Goal: Book appointment/travel/reservation

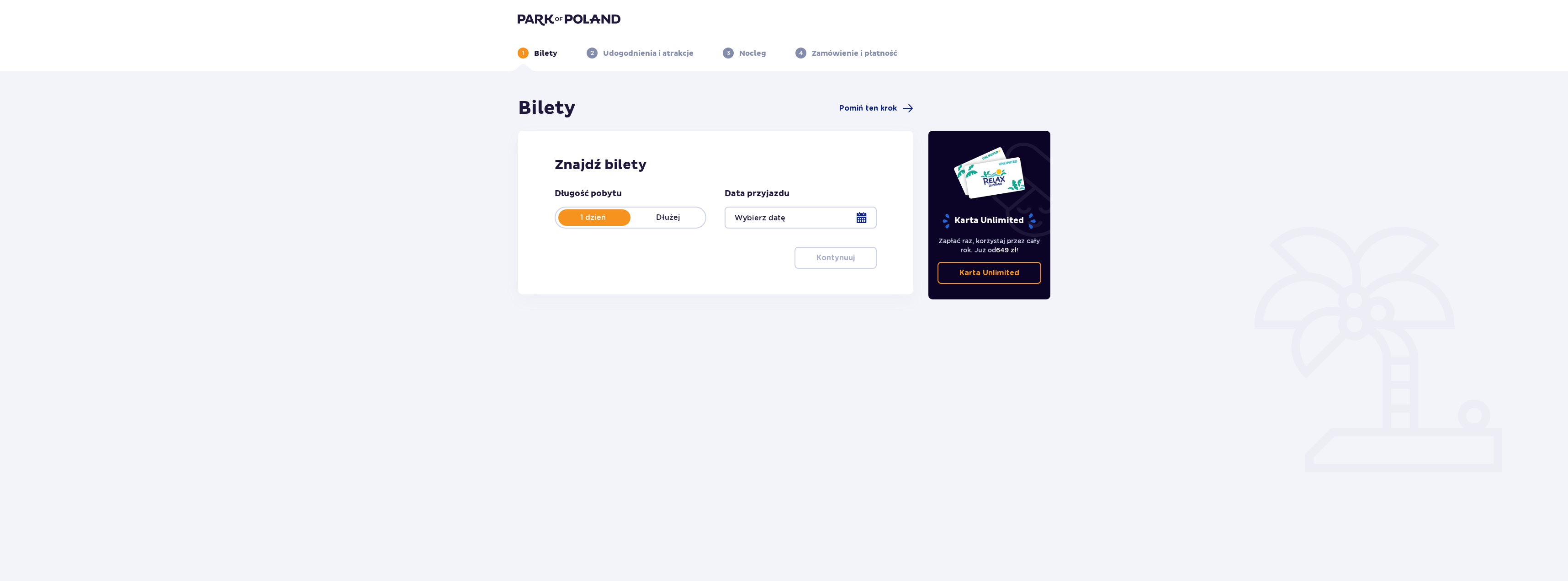
click at [773, 215] on div at bounding box center [800, 217] width 152 height 22
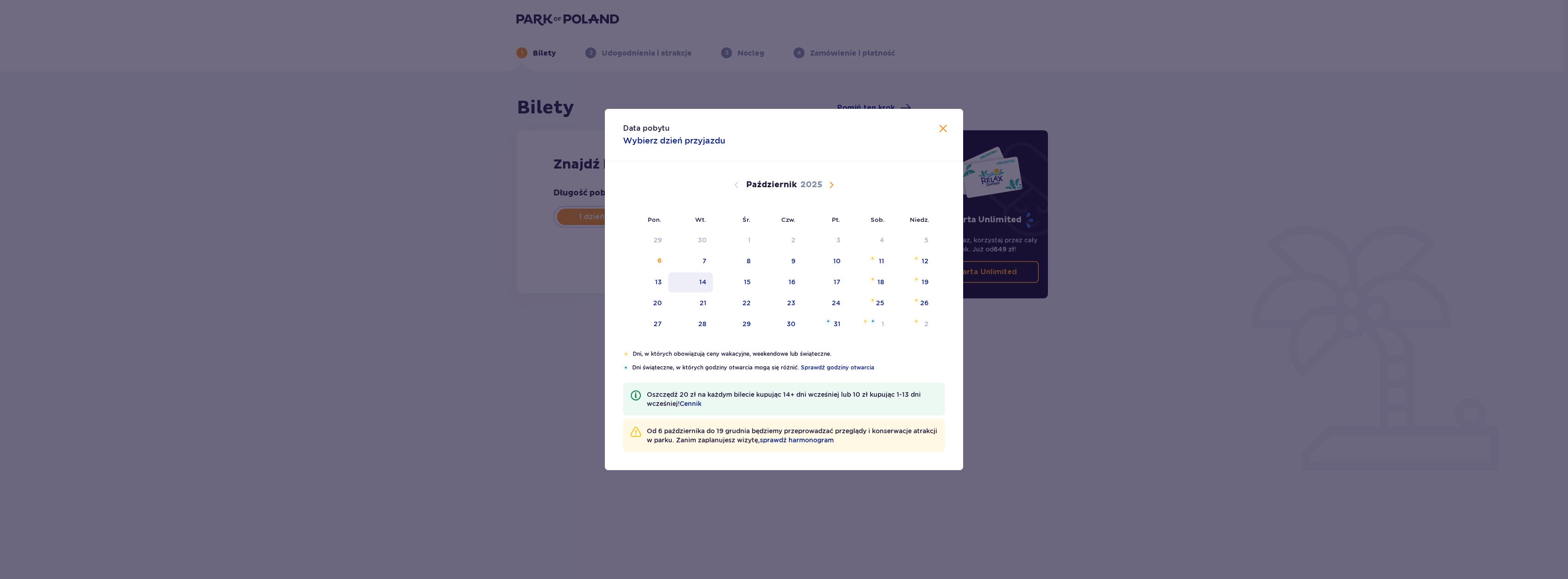
click at [707, 280] on div "14" at bounding box center [691, 282] width 45 height 20
type input "[DATE]"
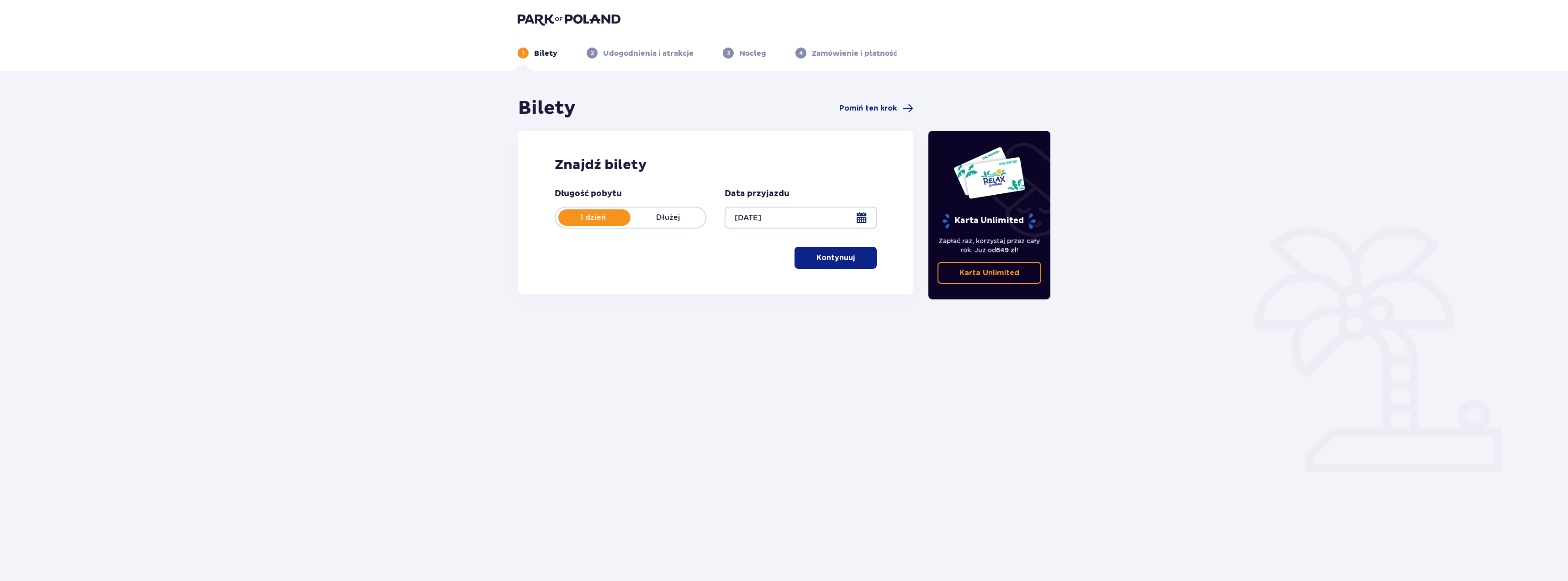
click at [838, 259] on p "Kontynuuj" at bounding box center [835, 258] width 38 height 10
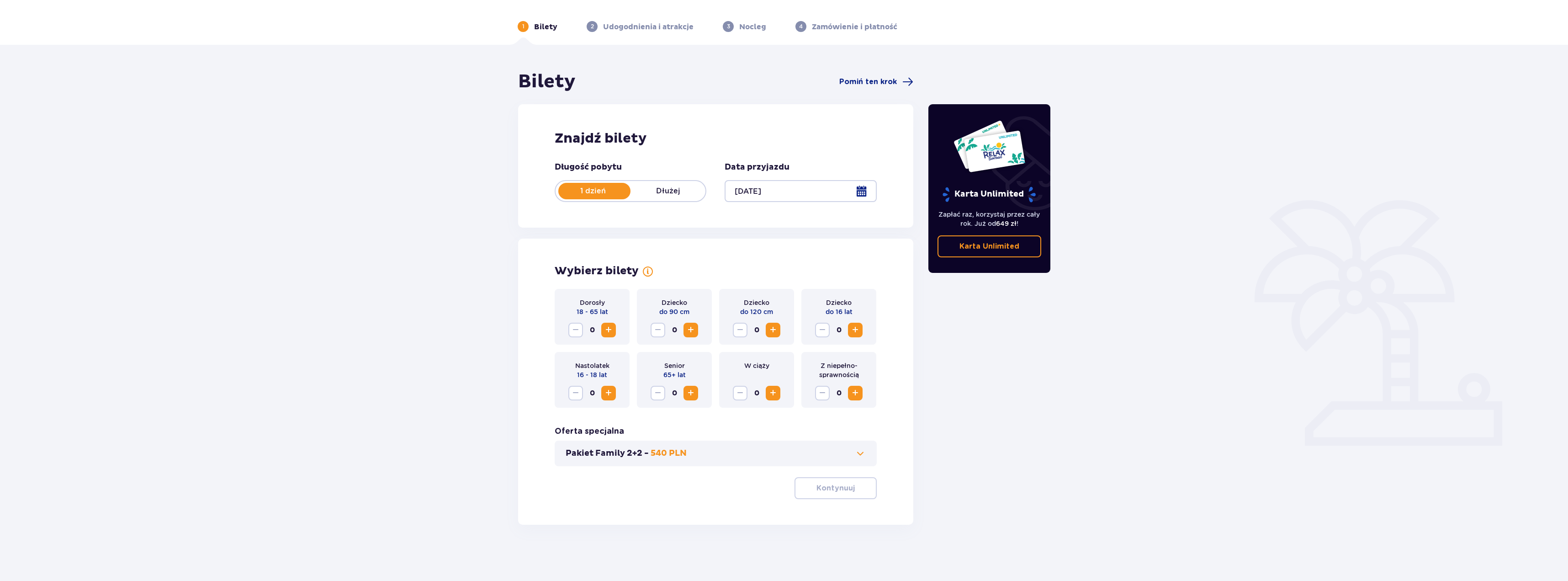
scroll to position [33, 0]
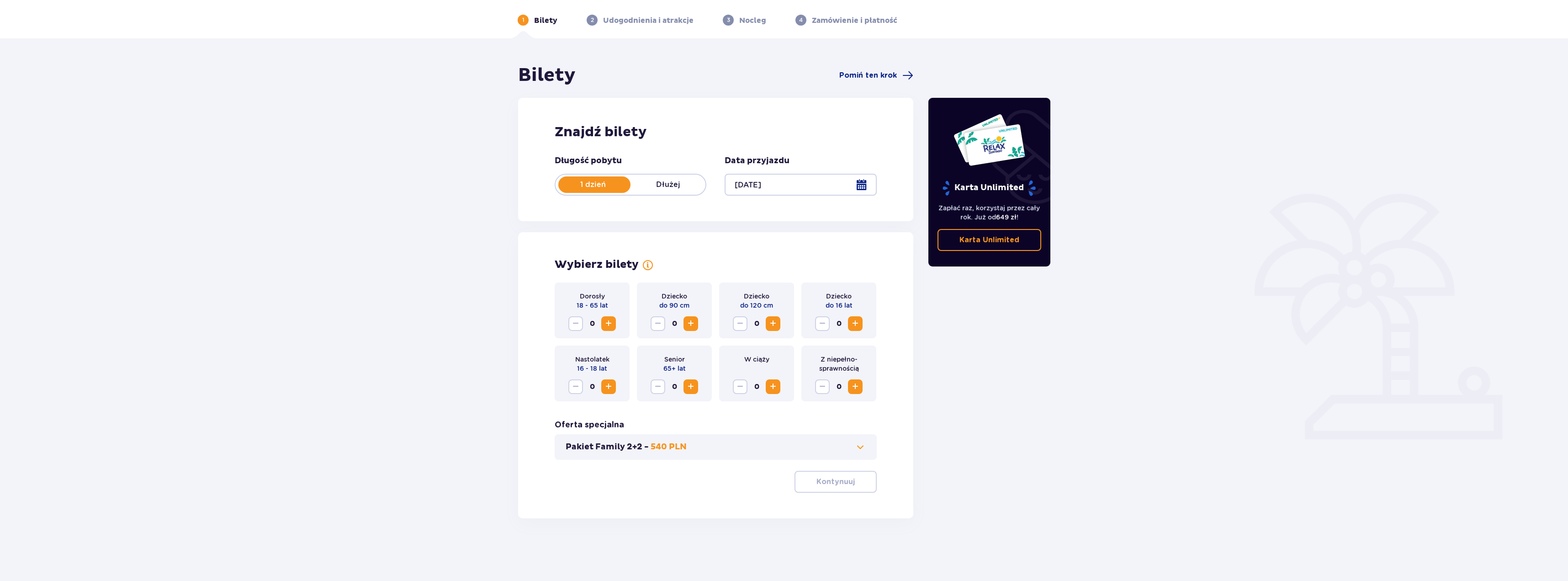
click at [602, 321] on button "Zwiększ" at bounding box center [608, 323] width 15 height 15
click at [861, 322] on button "Zwiększ" at bounding box center [855, 323] width 15 height 15
click at [829, 478] on p "Kontynuuj" at bounding box center [835, 482] width 38 height 10
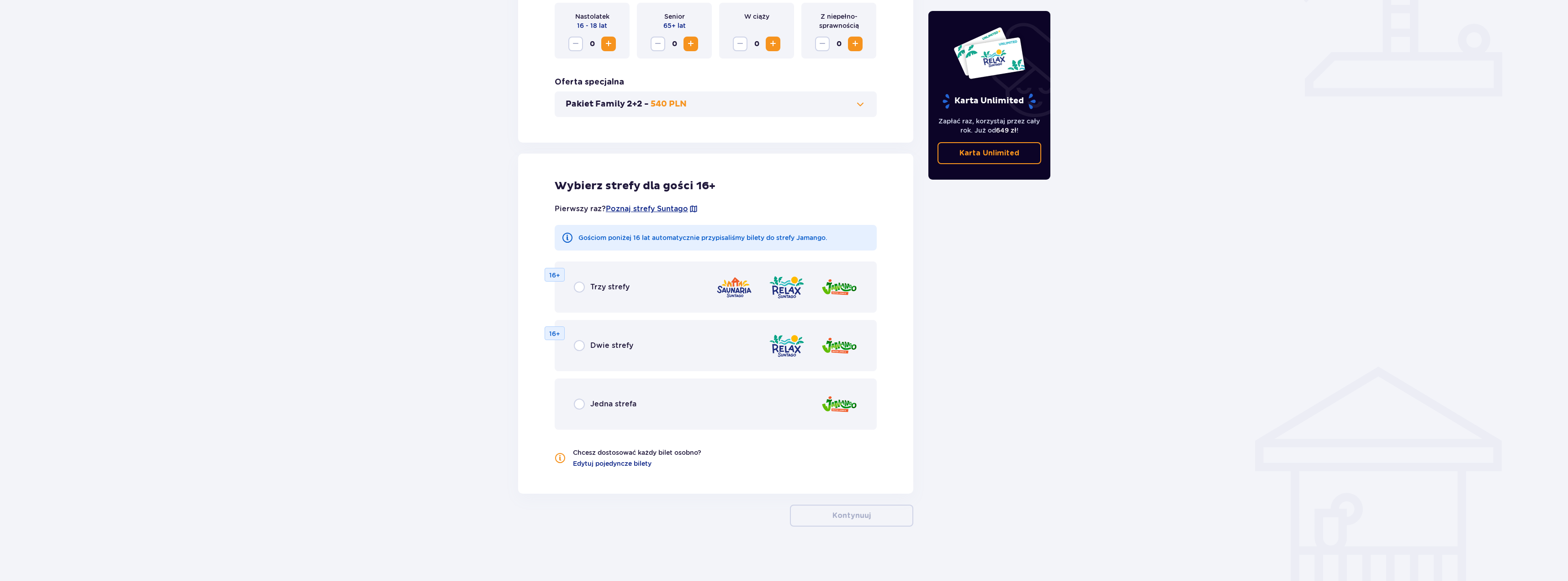
scroll to position [376, 0]
click at [576, 408] on input "radio" at bounding box center [580, 403] width 11 height 11
radio input "true"
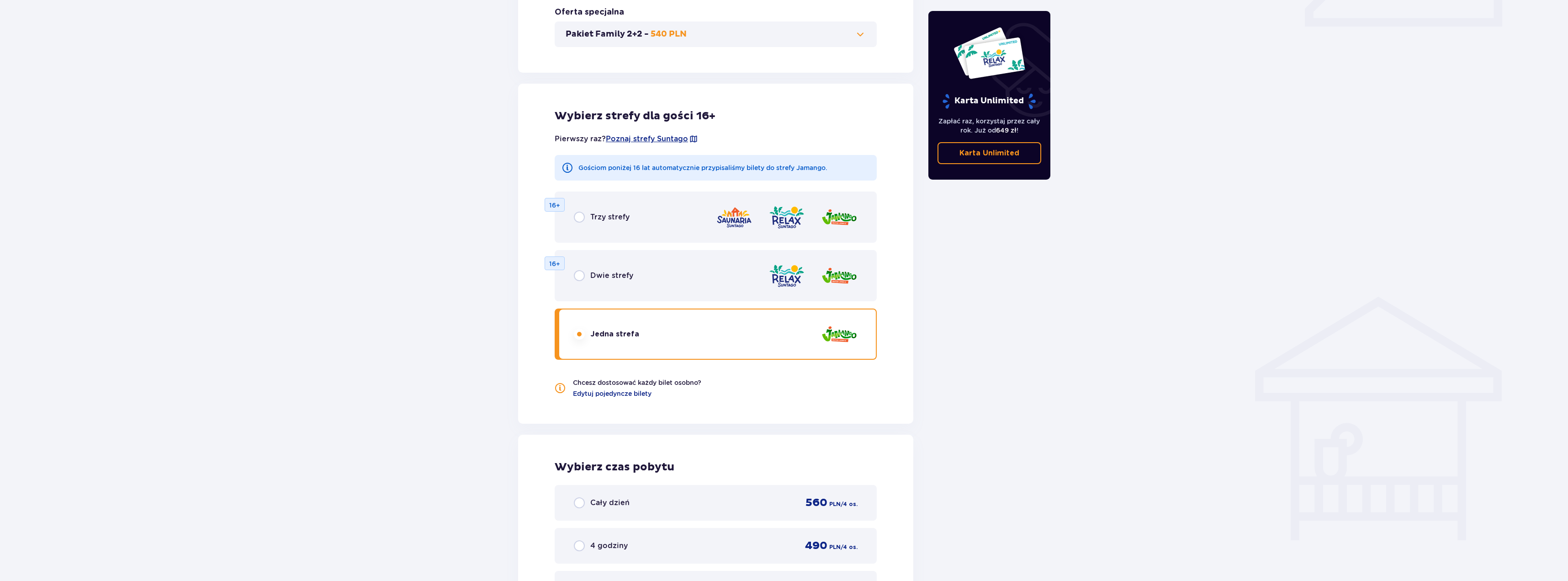
scroll to position [674, 0]
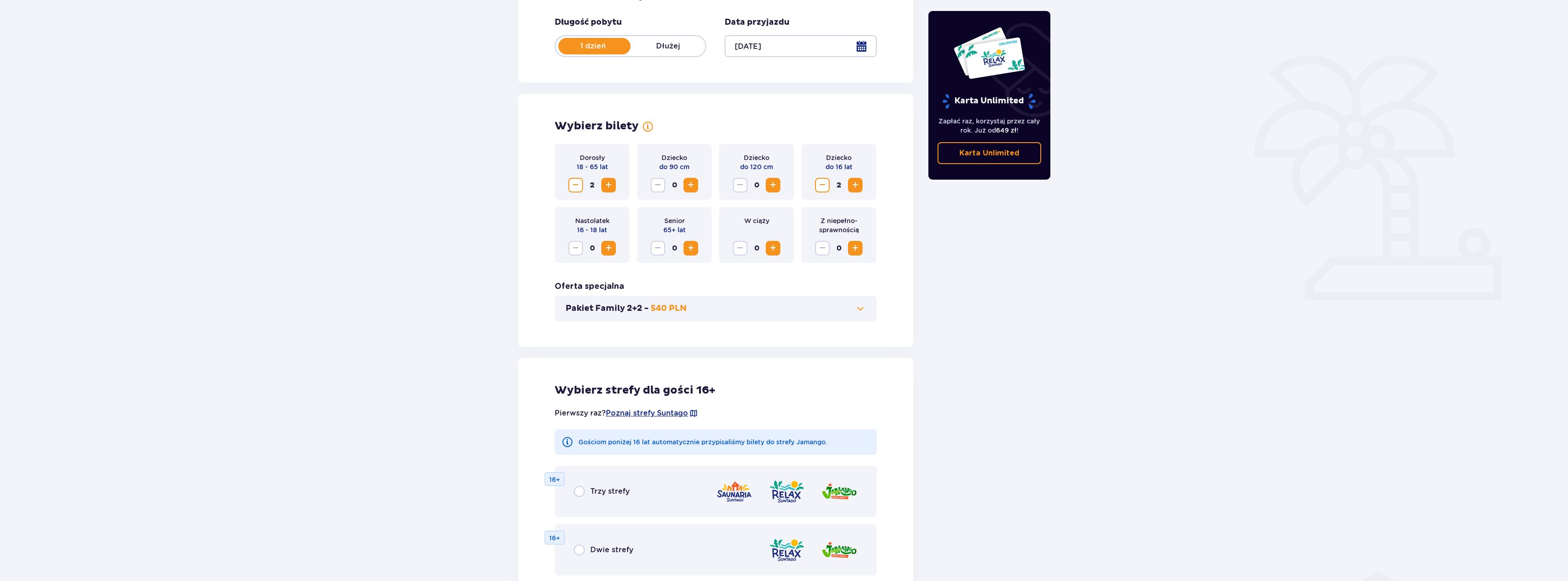
click at [854, 303] on button "Pakiet Family 2+2 - 540 PLN" at bounding box center [716, 308] width 300 height 11
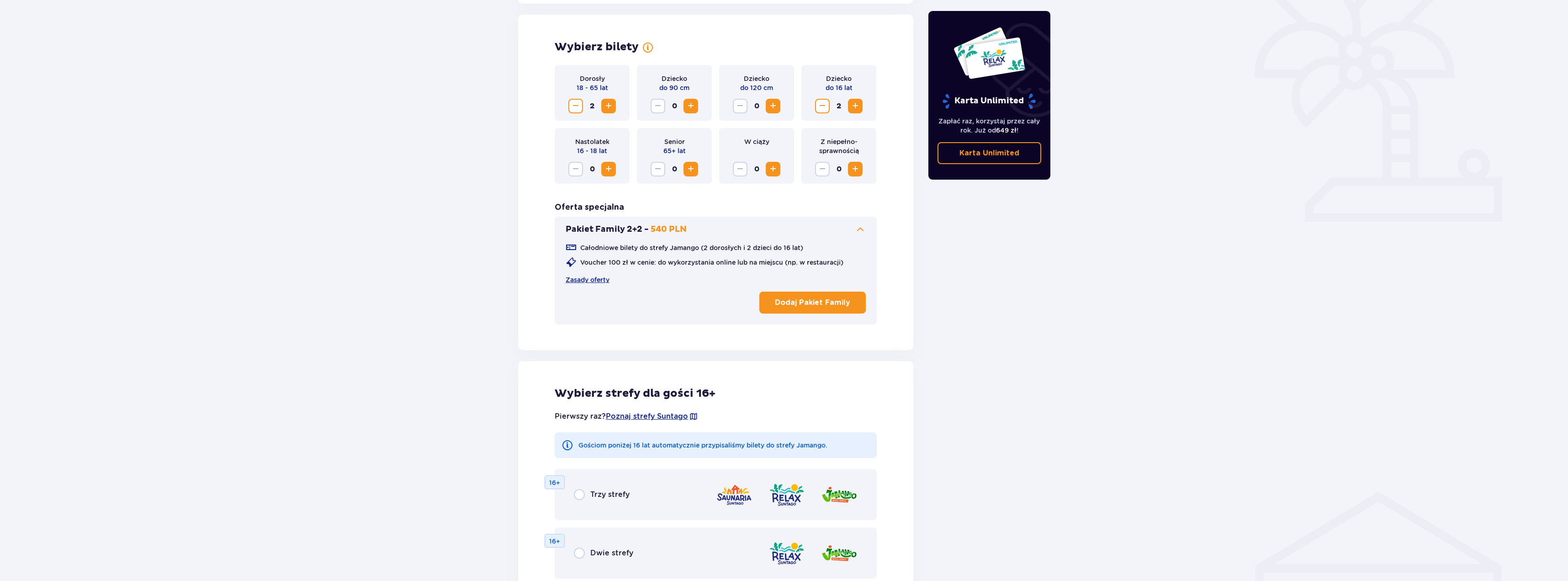
scroll to position [254, 0]
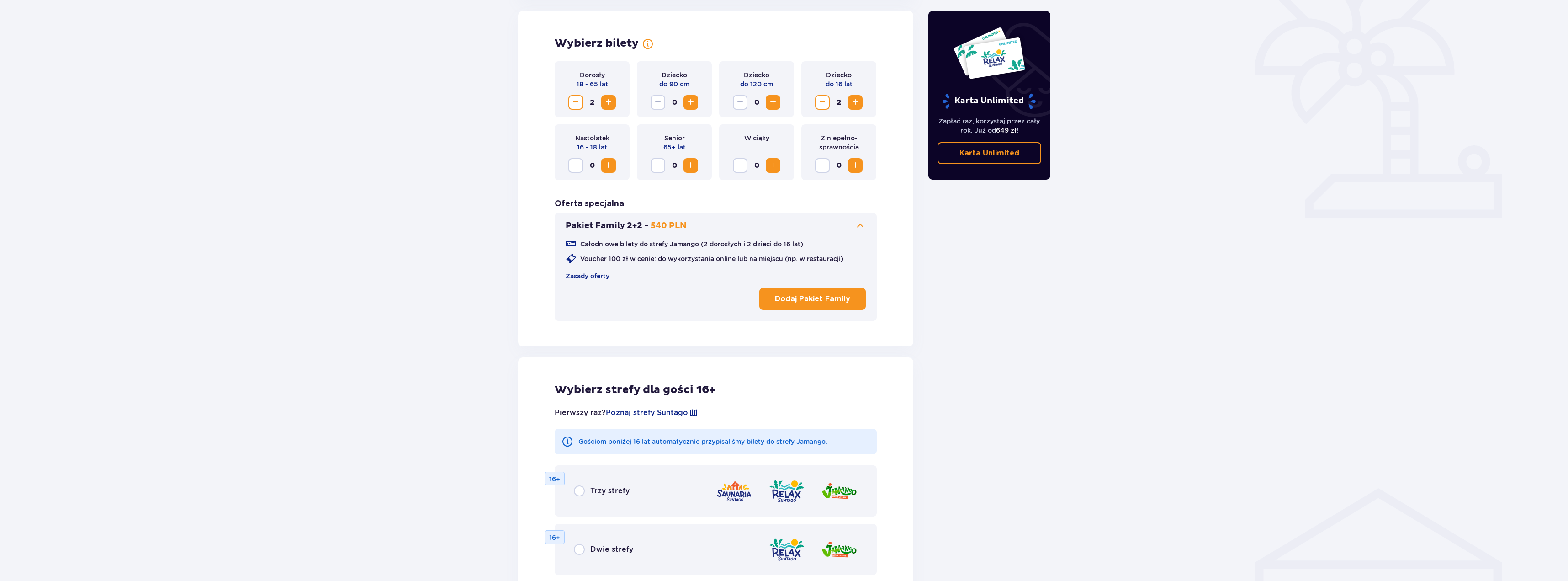
click at [800, 303] on p "Dodaj Pakiet Family" at bounding box center [813, 299] width 76 height 10
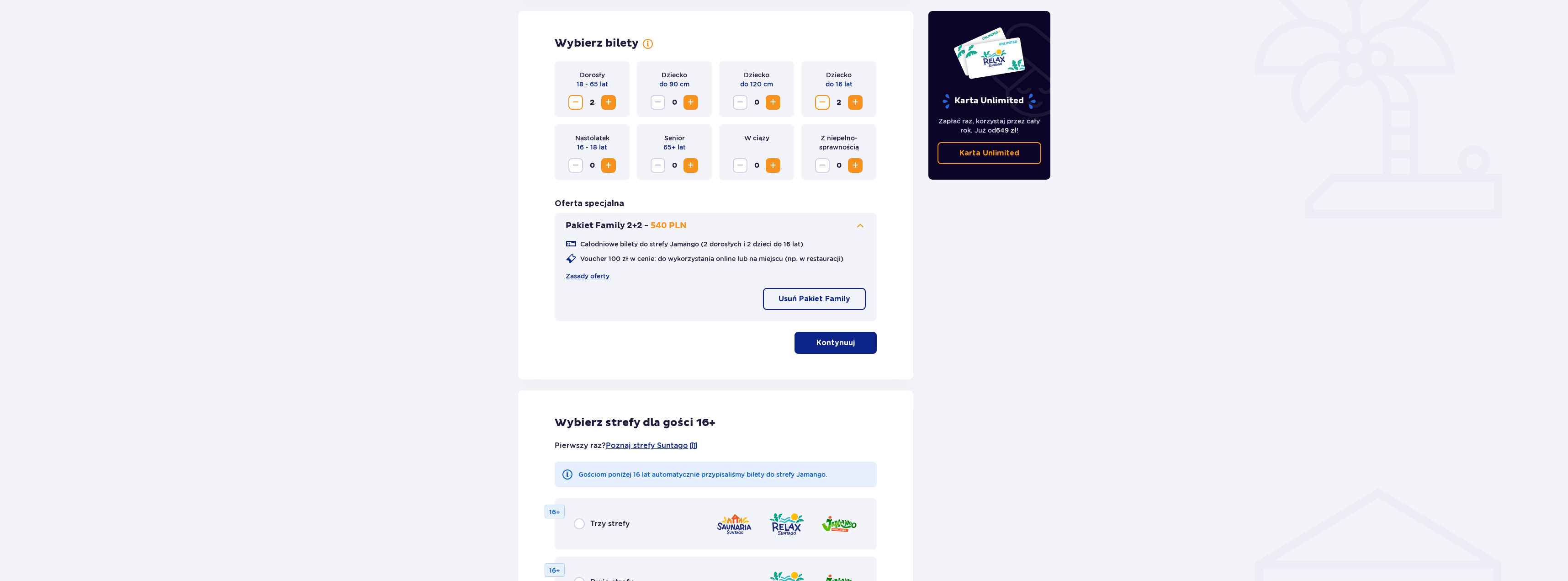
click at [579, 105] on span "Zmniejsz" at bounding box center [576, 103] width 11 height 11
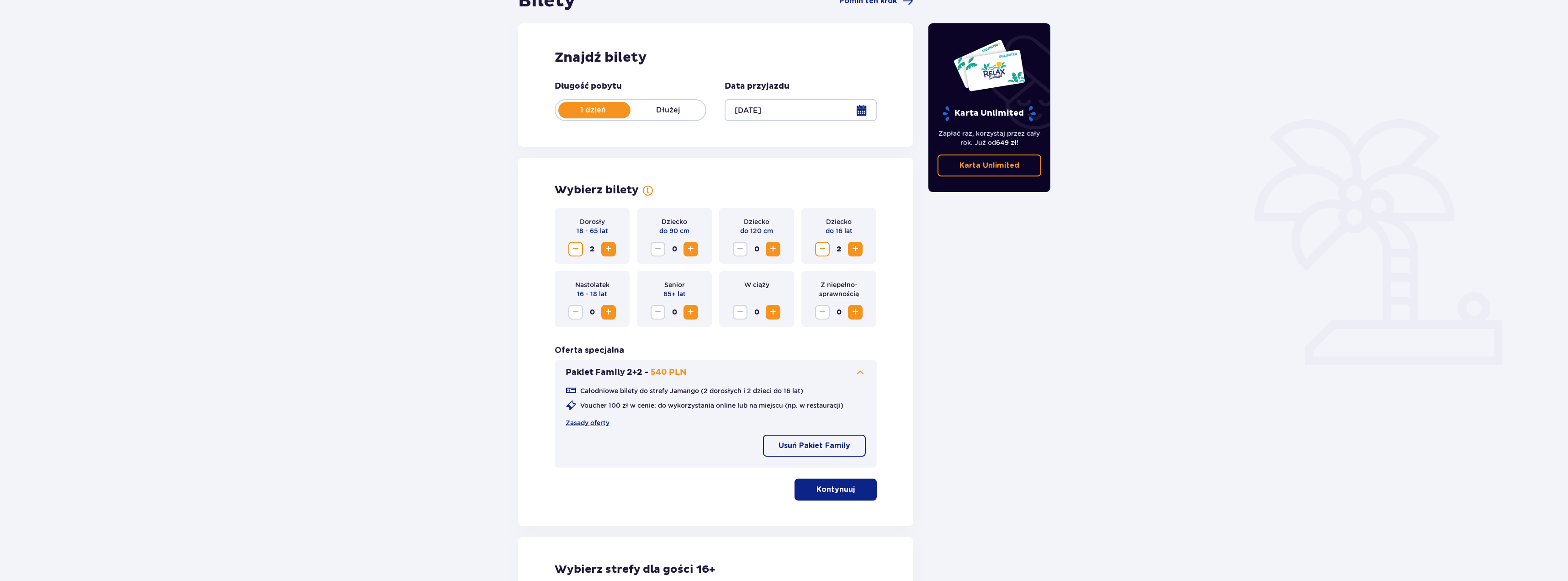
click at [579, 105] on p "1 dzień" at bounding box center [593, 110] width 75 height 10
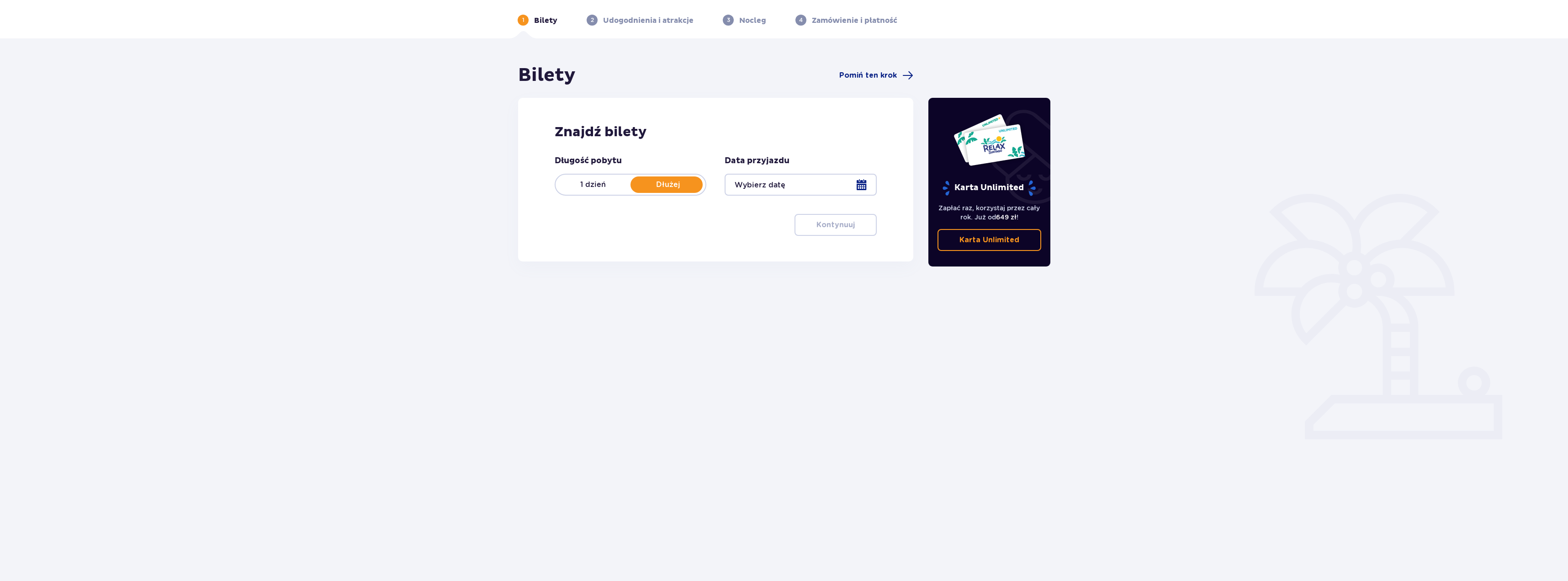
scroll to position [33, 0]
click at [577, 189] on p "1 dzień" at bounding box center [593, 184] width 75 height 10
click at [776, 184] on div at bounding box center [800, 185] width 152 height 22
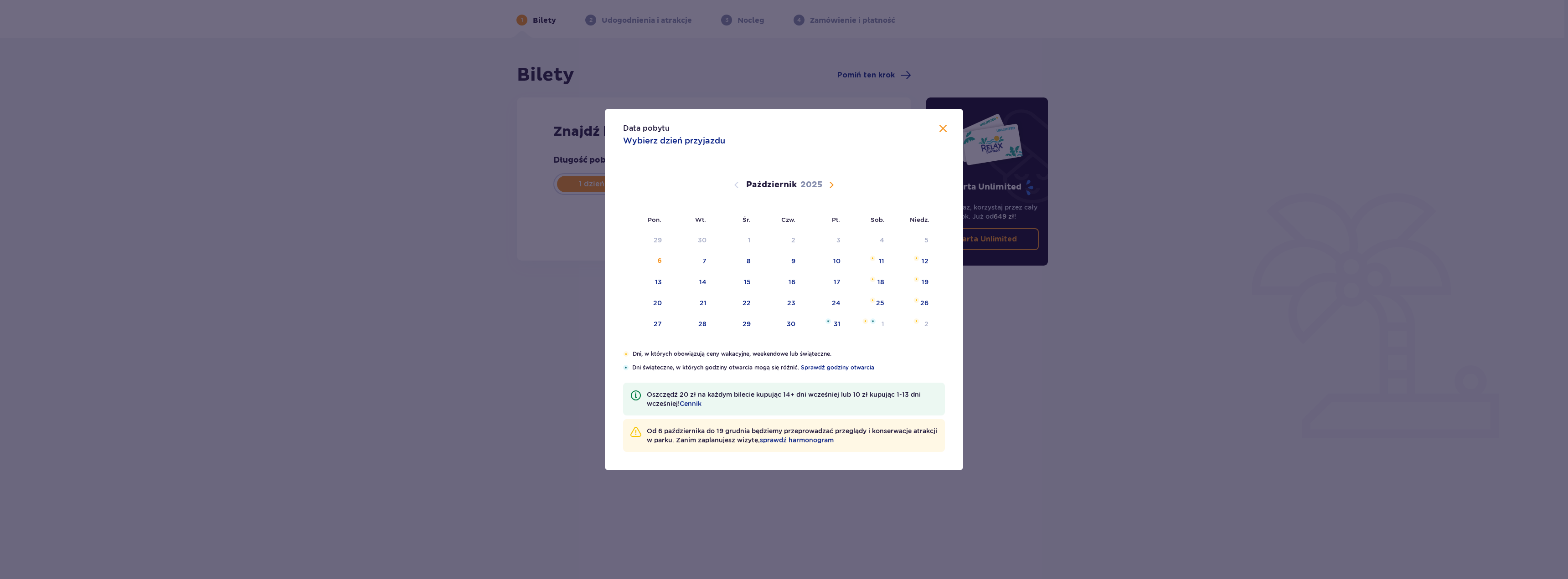
click at [709, 279] on div "14" at bounding box center [691, 282] width 45 height 20
type input "[DATE]"
click at [492, 294] on div "Bilety Pomiń ten krok Znajdź bilety Długość pobytu 1 dzień Dłużej Data przyjazd…" at bounding box center [782, 235] width 1564 height 393
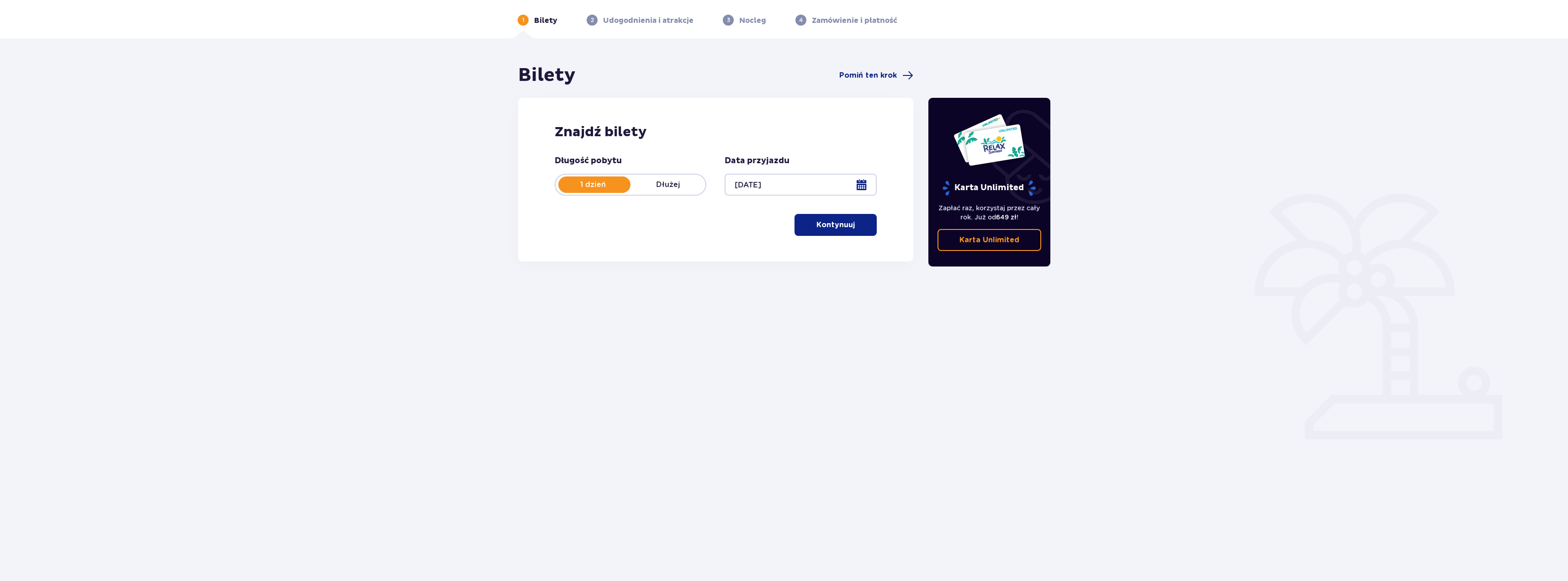
click at [874, 233] on button "Kontynuuj" at bounding box center [835, 225] width 82 height 22
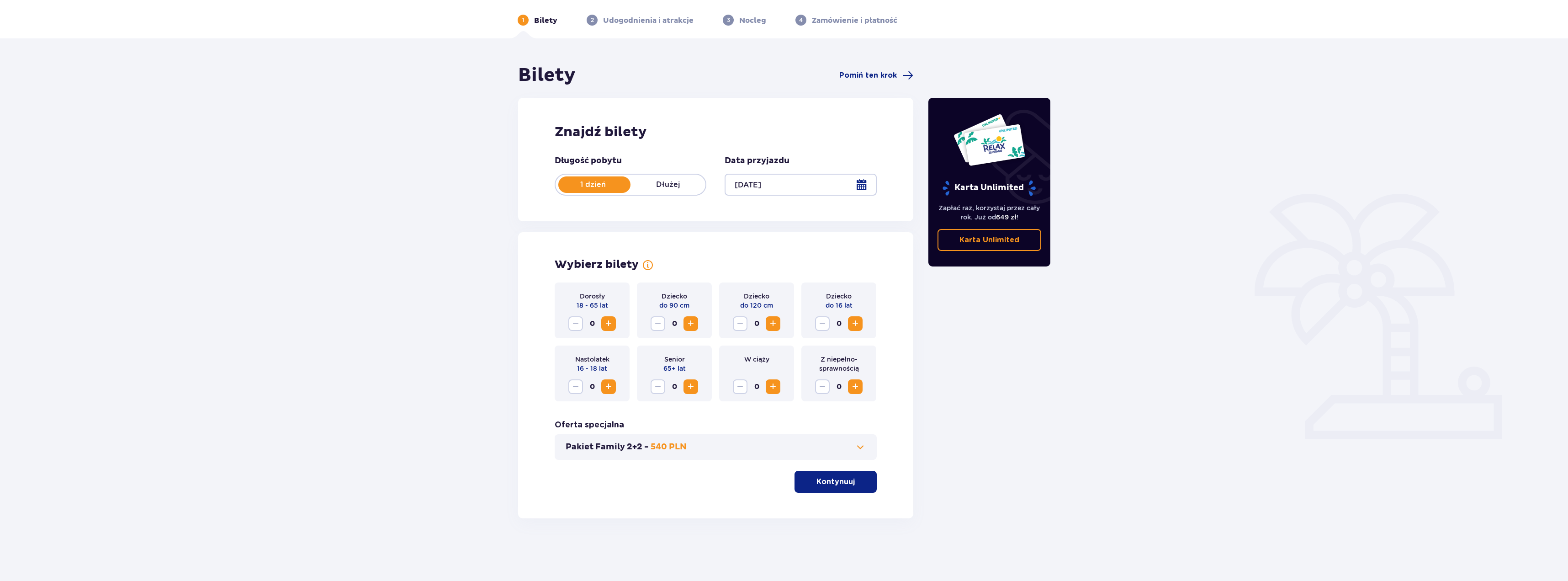
click at [862, 446] on span at bounding box center [860, 447] width 11 height 11
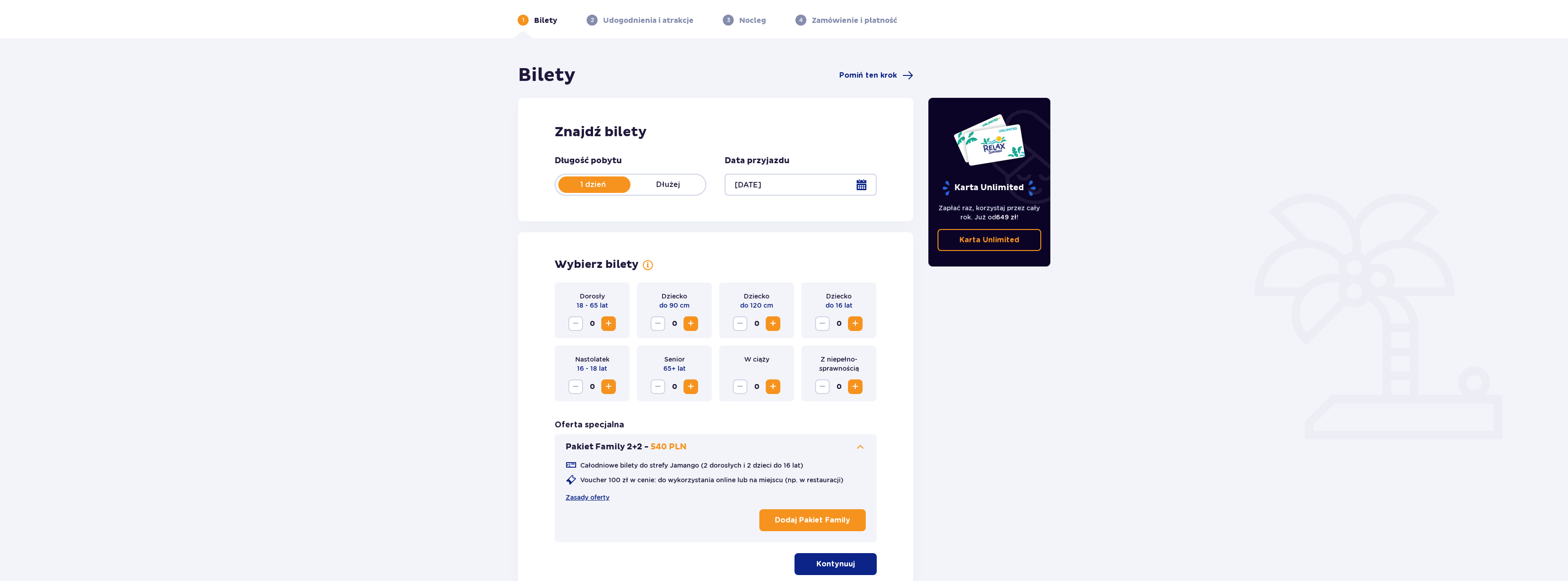
click at [797, 524] on p "Dodaj Pakiet Family" at bounding box center [813, 520] width 76 height 10
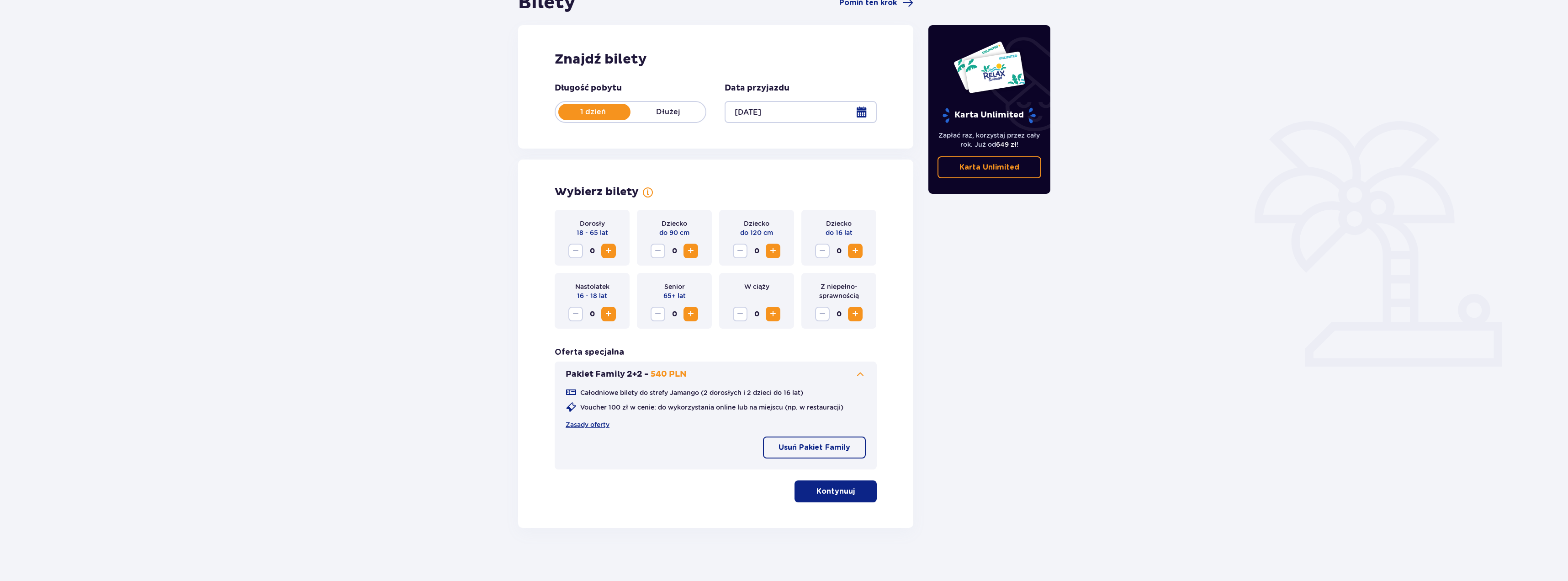
scroll to position [107, 0]
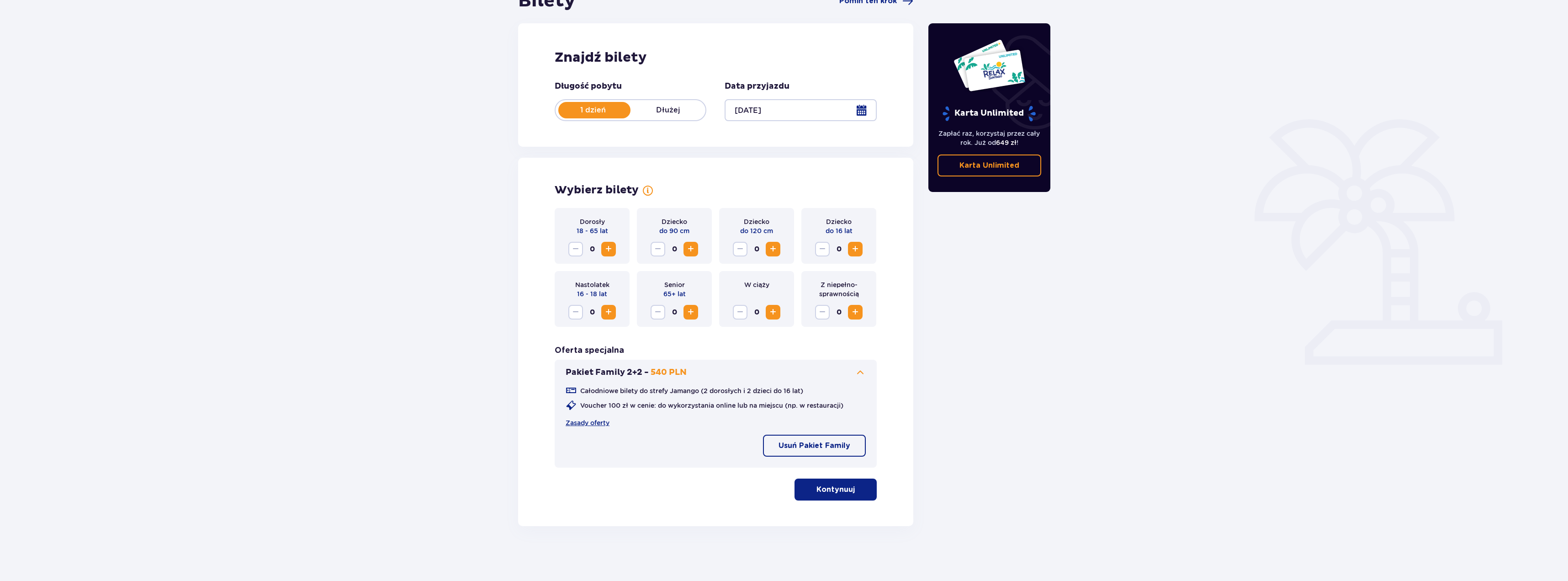
click at [849, 497] on button "Kontynuuj" at bounding box center [835, 489] width 82 height 22
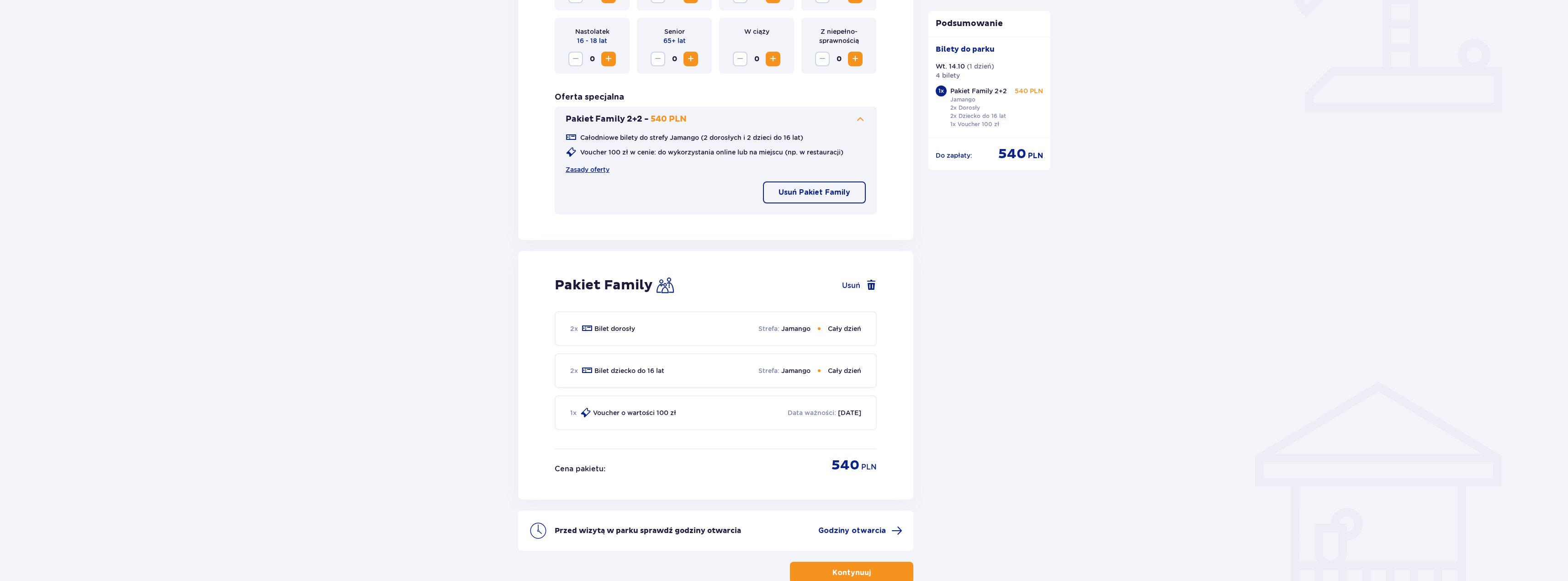
scroll to position [418, 0]
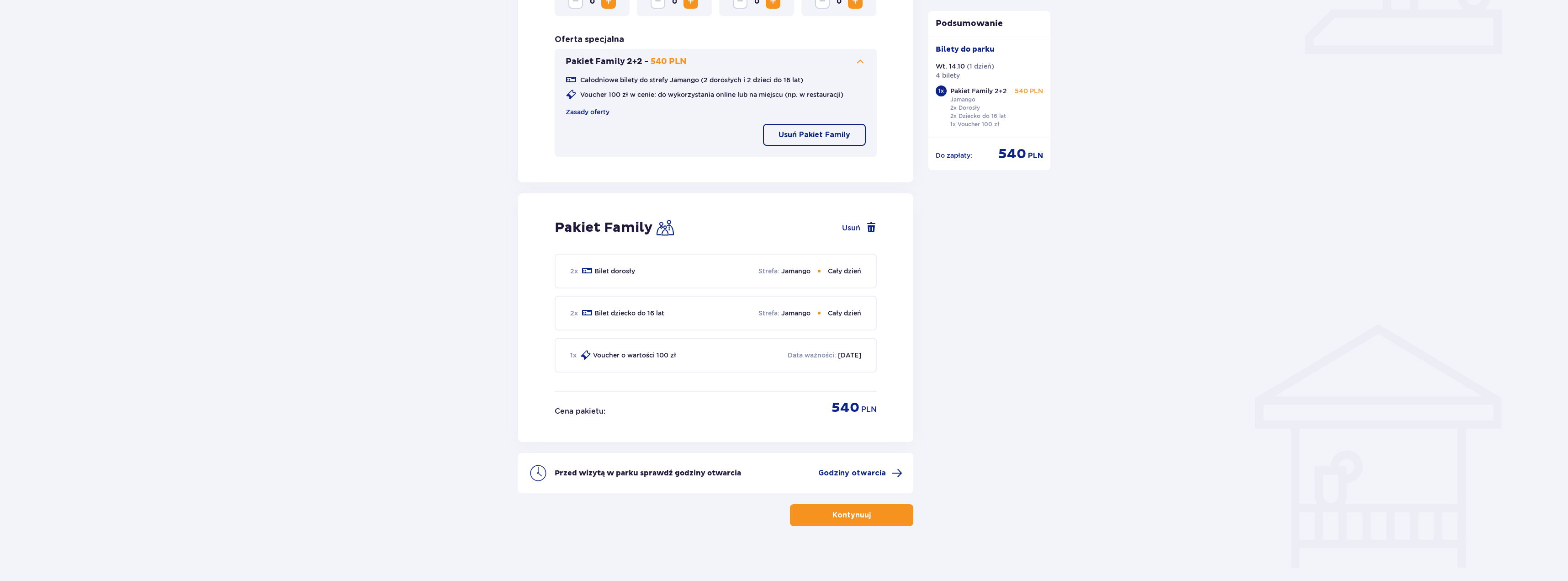
click at [613, 358] on p "Voucher o wartości 100 zł" at bounding box center [635, 355] width 83 height 9
click at [860, 474] on span "Godziny otwarcia" at bounding box center [852, 473] width 68 height 10
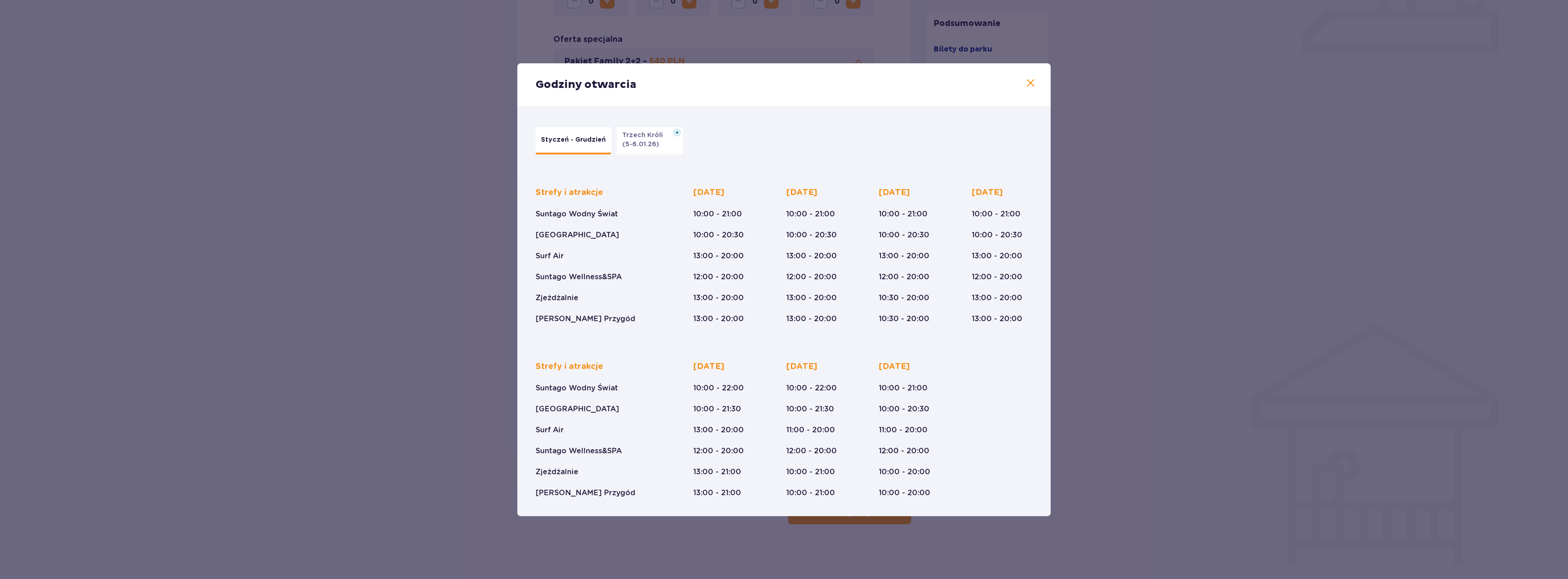
click at [663, 147] on button "Trzech Króli (5-6.01.26)" at bounding box center [649, 140] width 66 height 27
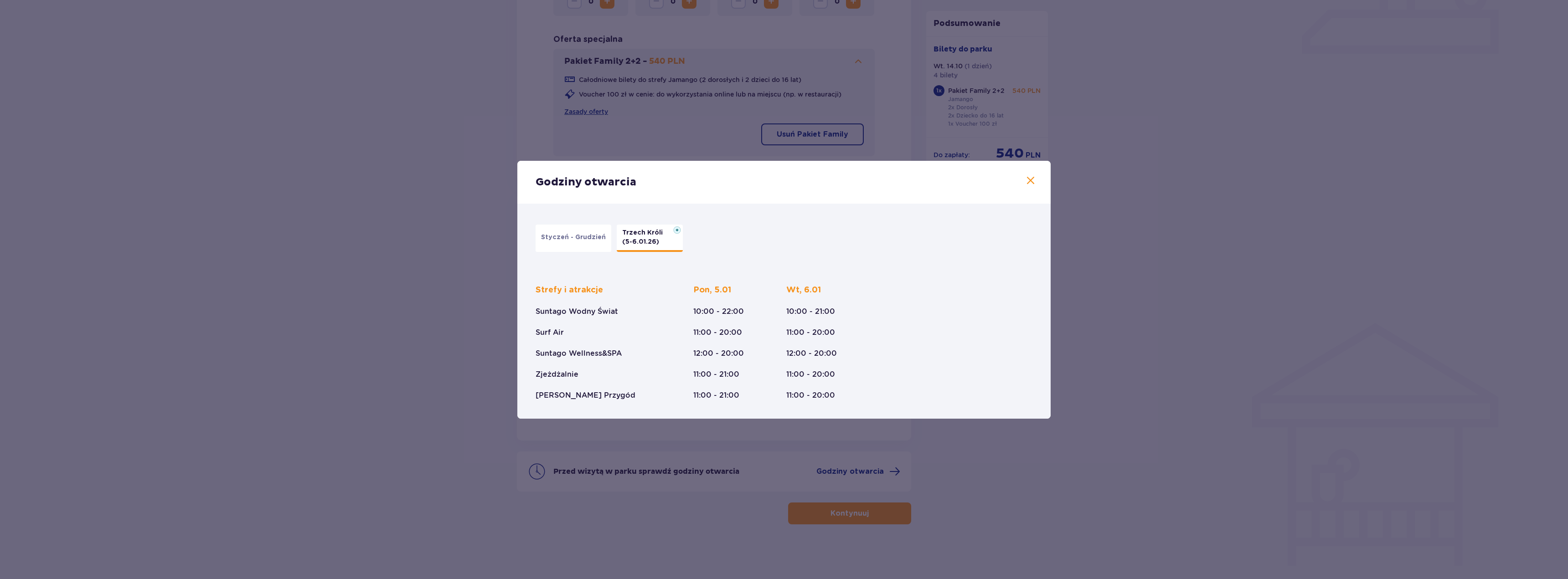
click at [571, 237] on p "Styczeń - Grudzień" at bounding box center [573, 237] width 65 height 9
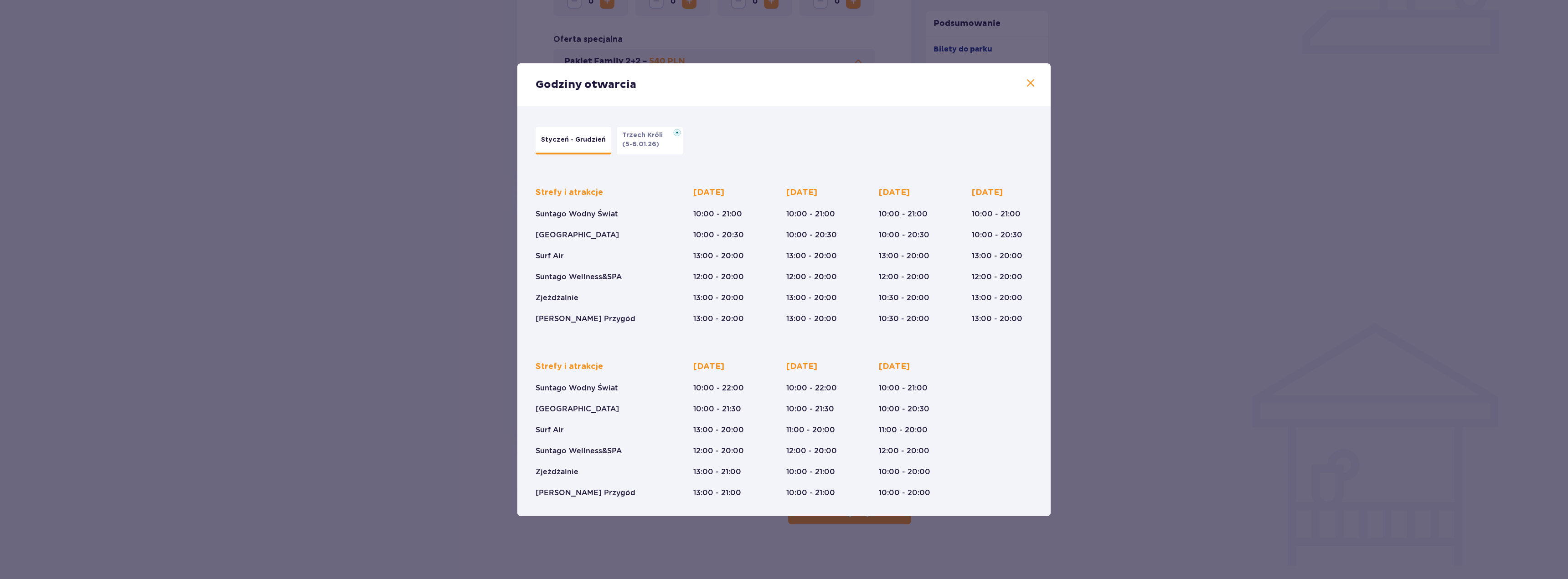
click at [1034, 84] on span at bounding box center [1031, 83] width 11 height 11
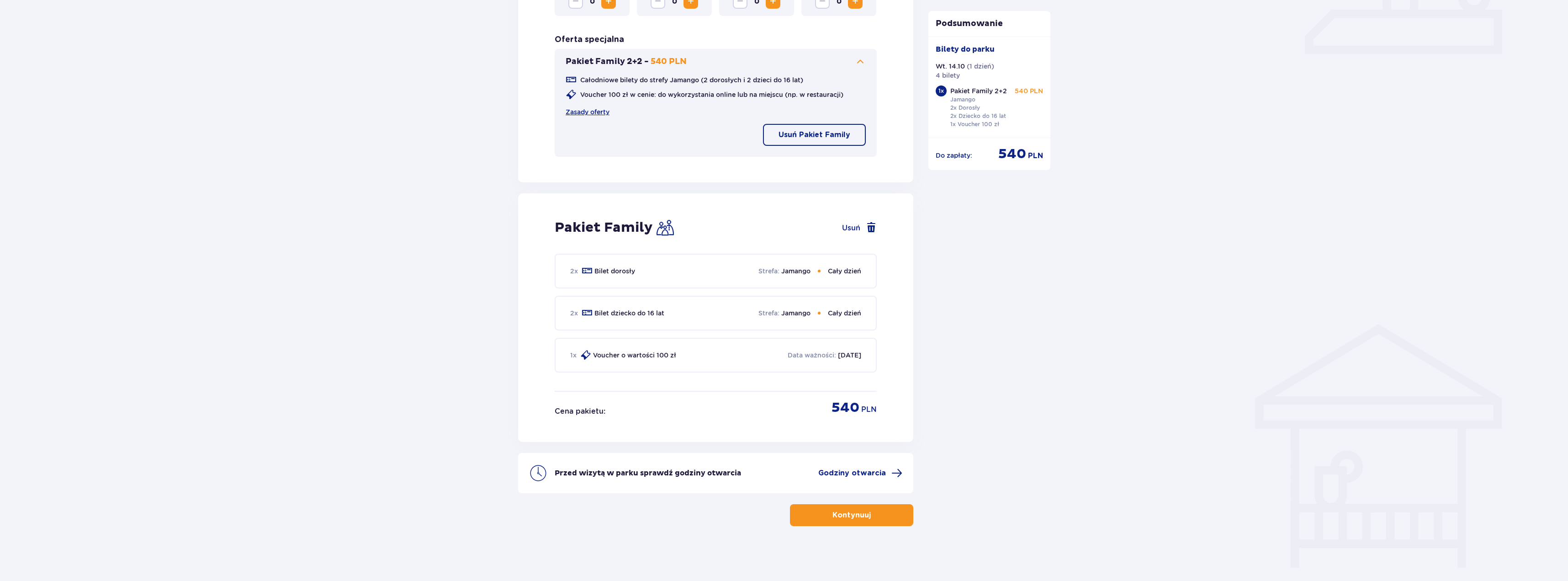
click at [840, 518] on p "Kontynuuj" at bounding box center [851, 515] width 38 height 10
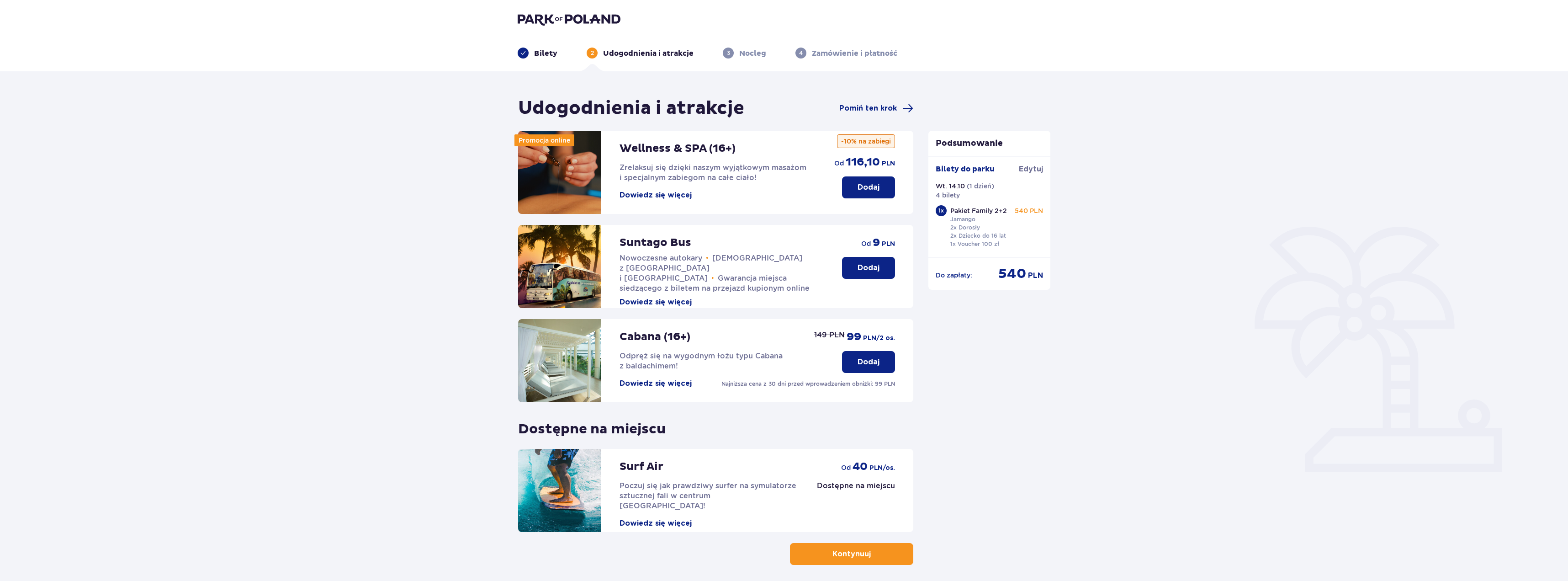
scroll to position [39, 0]
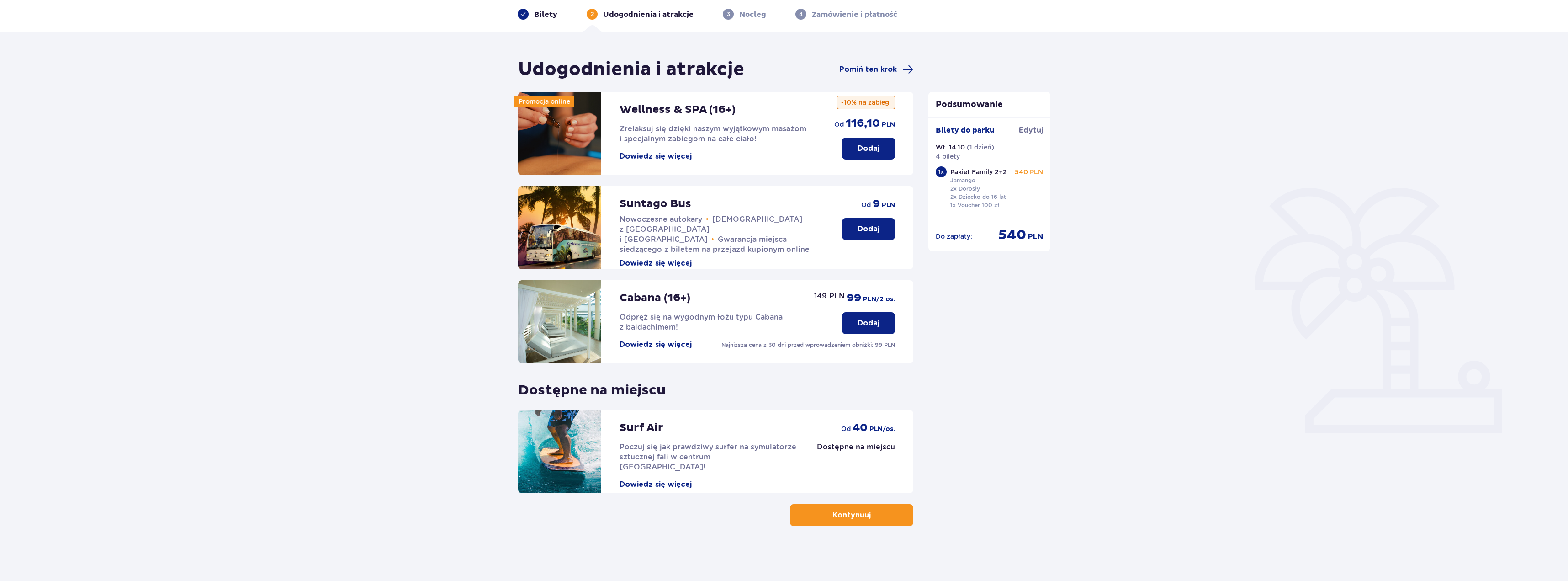
click at [836, 518] on p "Kontynuuj" at bounding box center [851, 515] width 38 height 10
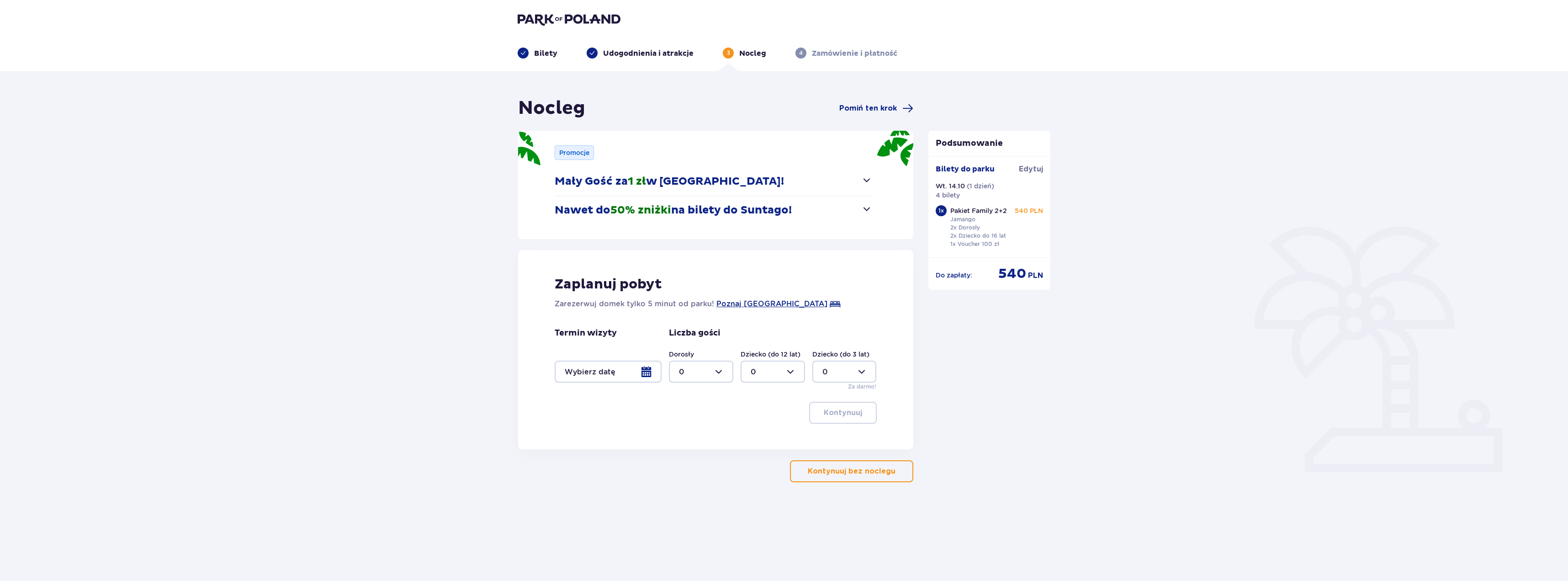
click at [870, 476] on p "Kontynuuj bez noclegu" at bounding box center [852, 471] width 88 height 10
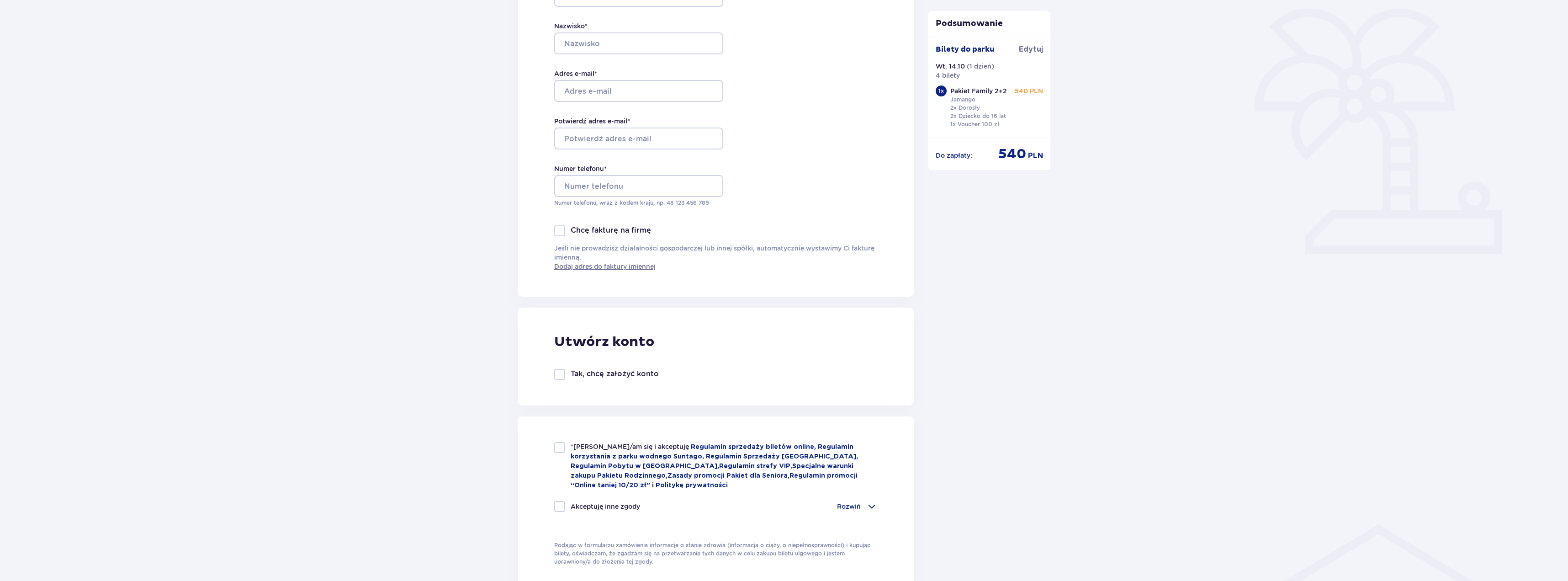
scroll to position [206, 0]
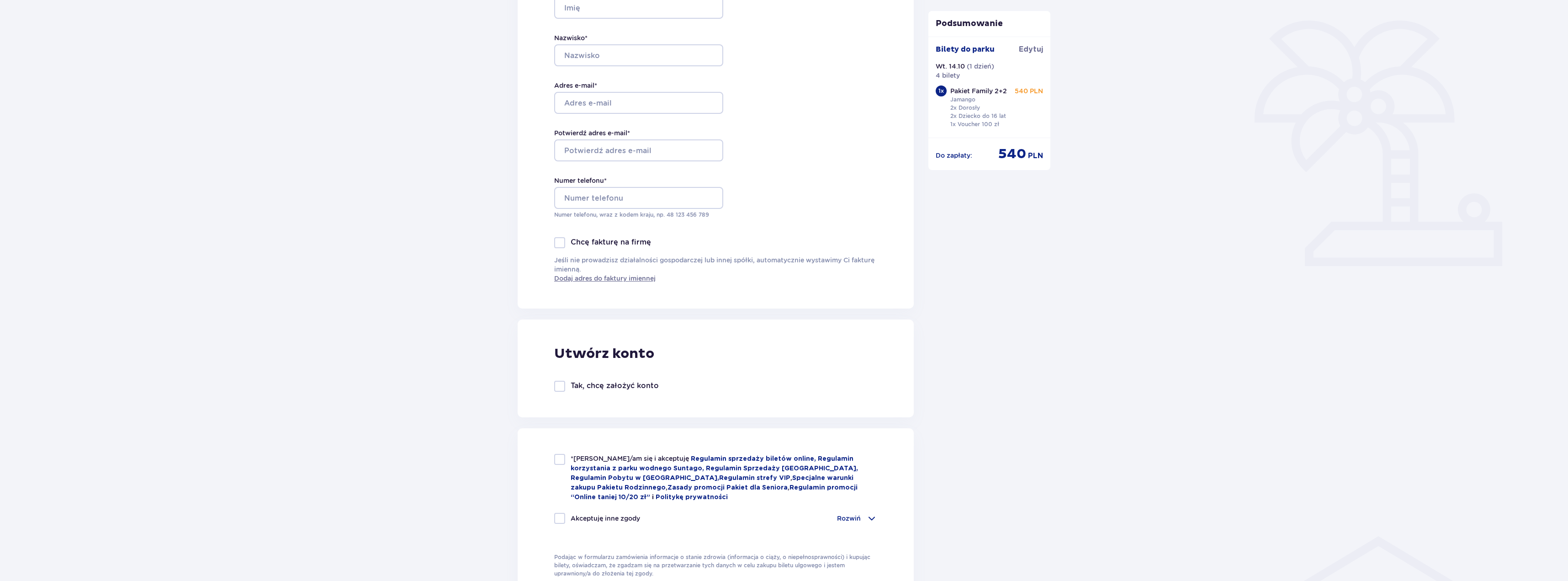
click at [368, 294] on div "Zamówienie i płatność Dane kontaktowe Imię * Nazwisko * Adres e-mail * Potwierd…" at bounding box center [784, 361] width 1568 height 992
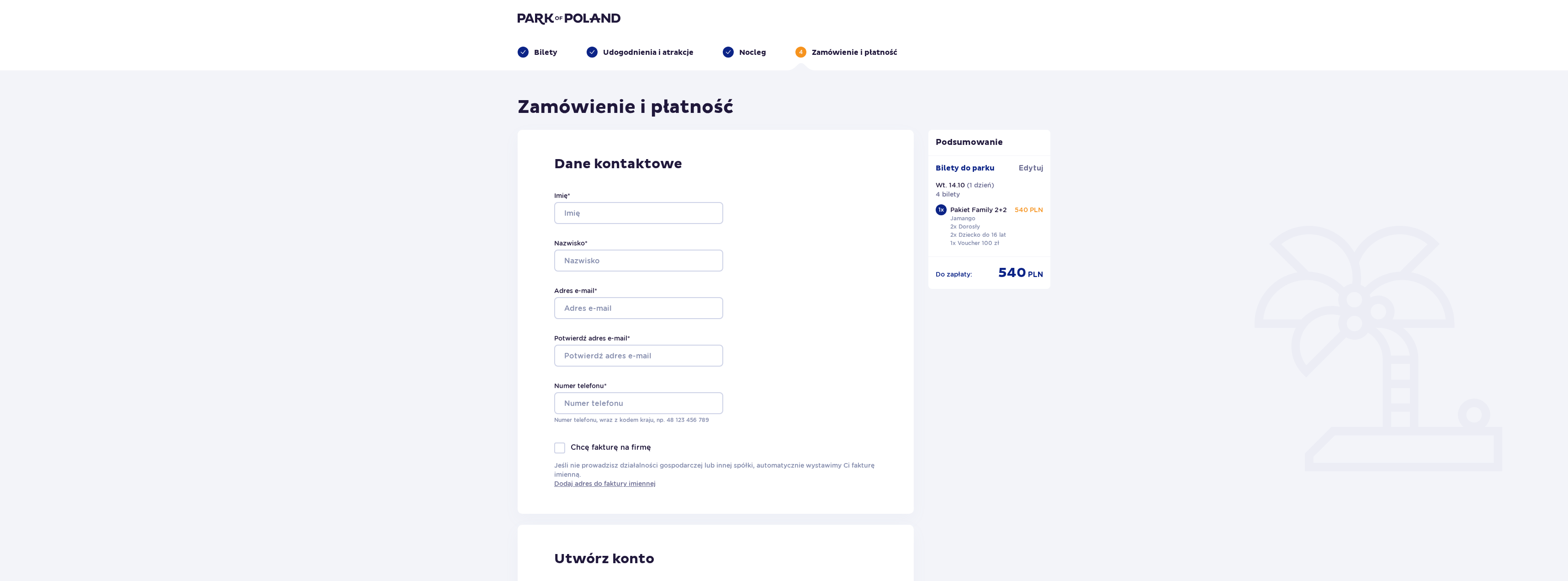
scroll to position [0, 0]
